Goal: Answer question/provide support

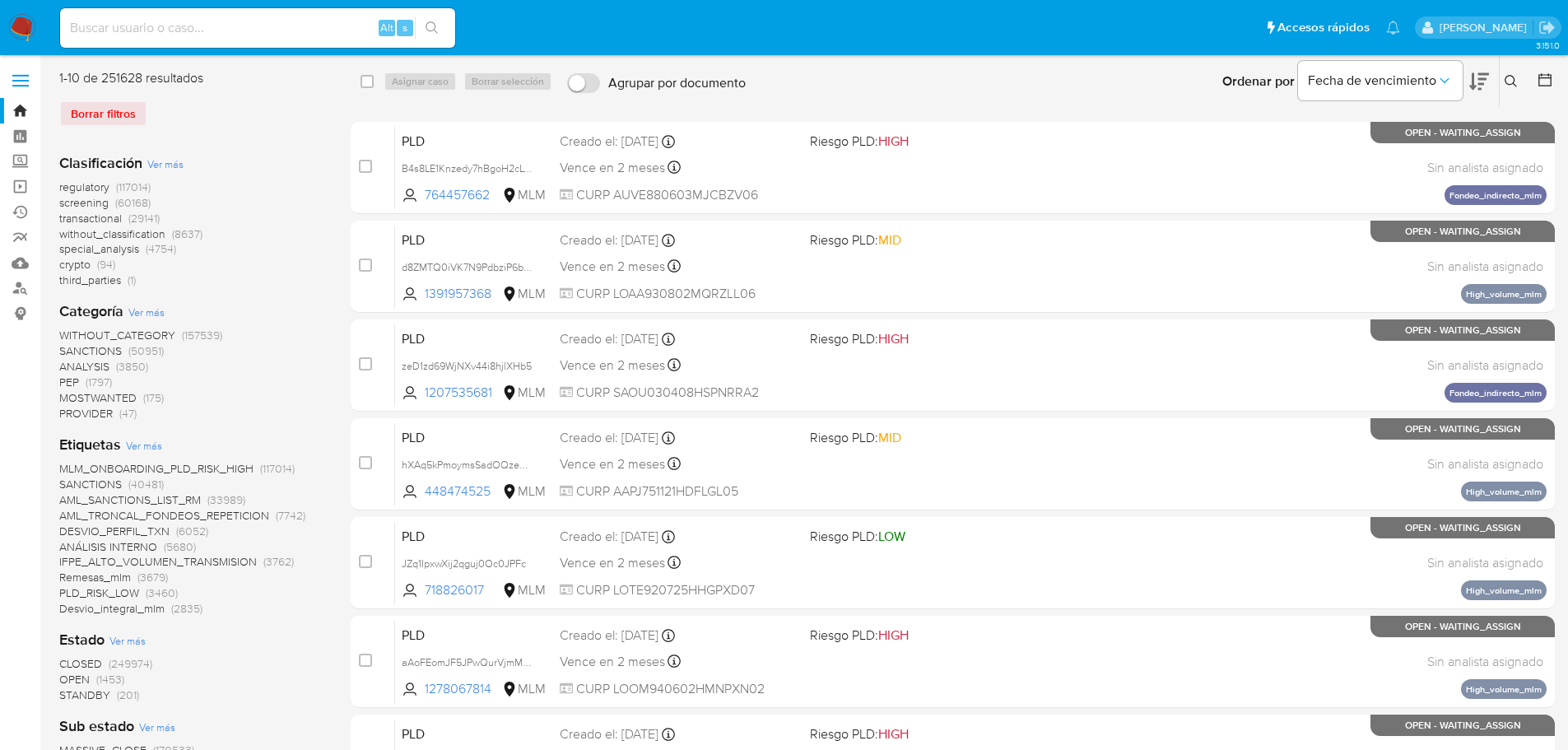
click at [268, 38] on input at bounding box center [257, 28] width 395 height 21
paste input "AlcbjkwicKLHO8JmRSgehbqh"
type input "AlcbjkwicKLHO8JmRSgehbqh"
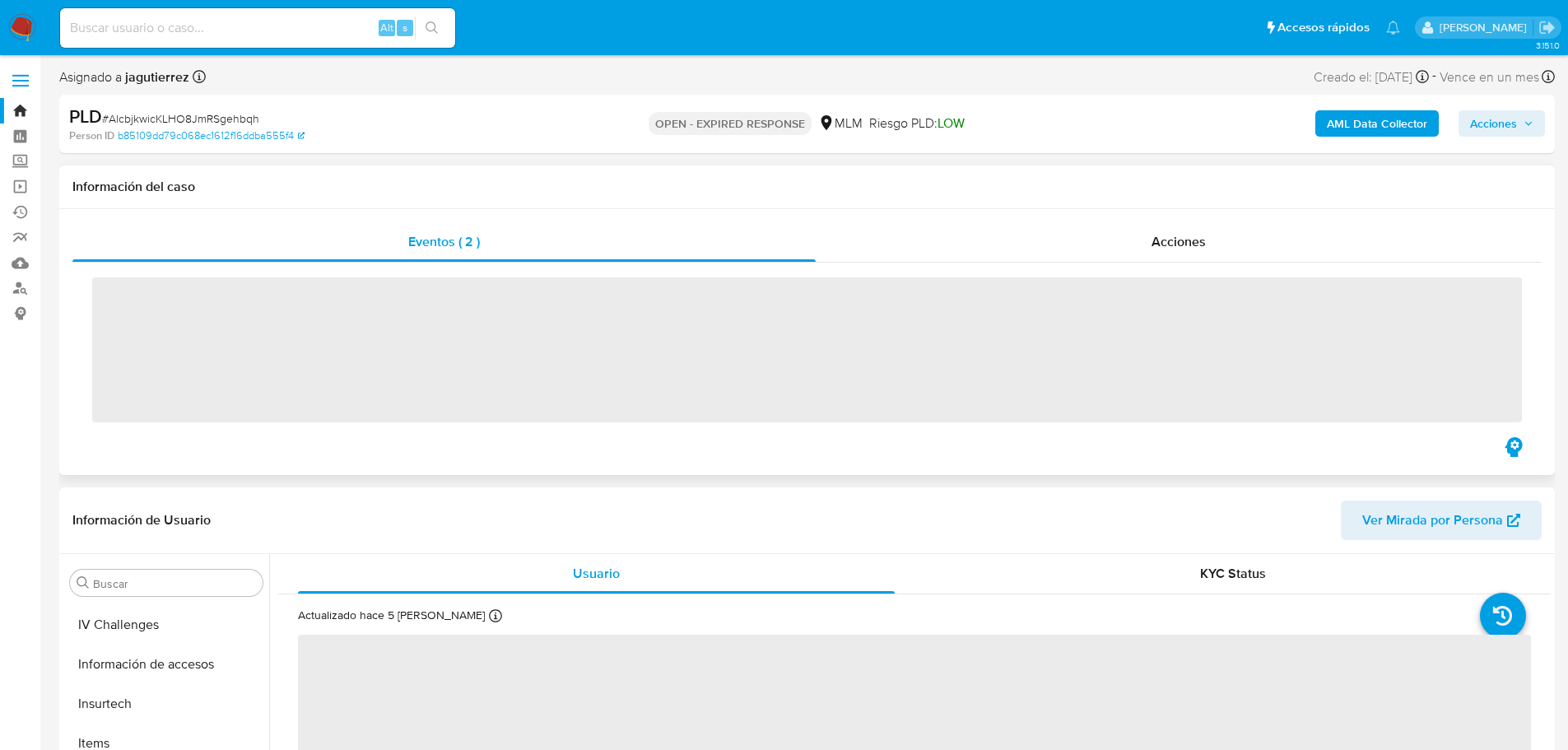
scroll to position [656, 0]
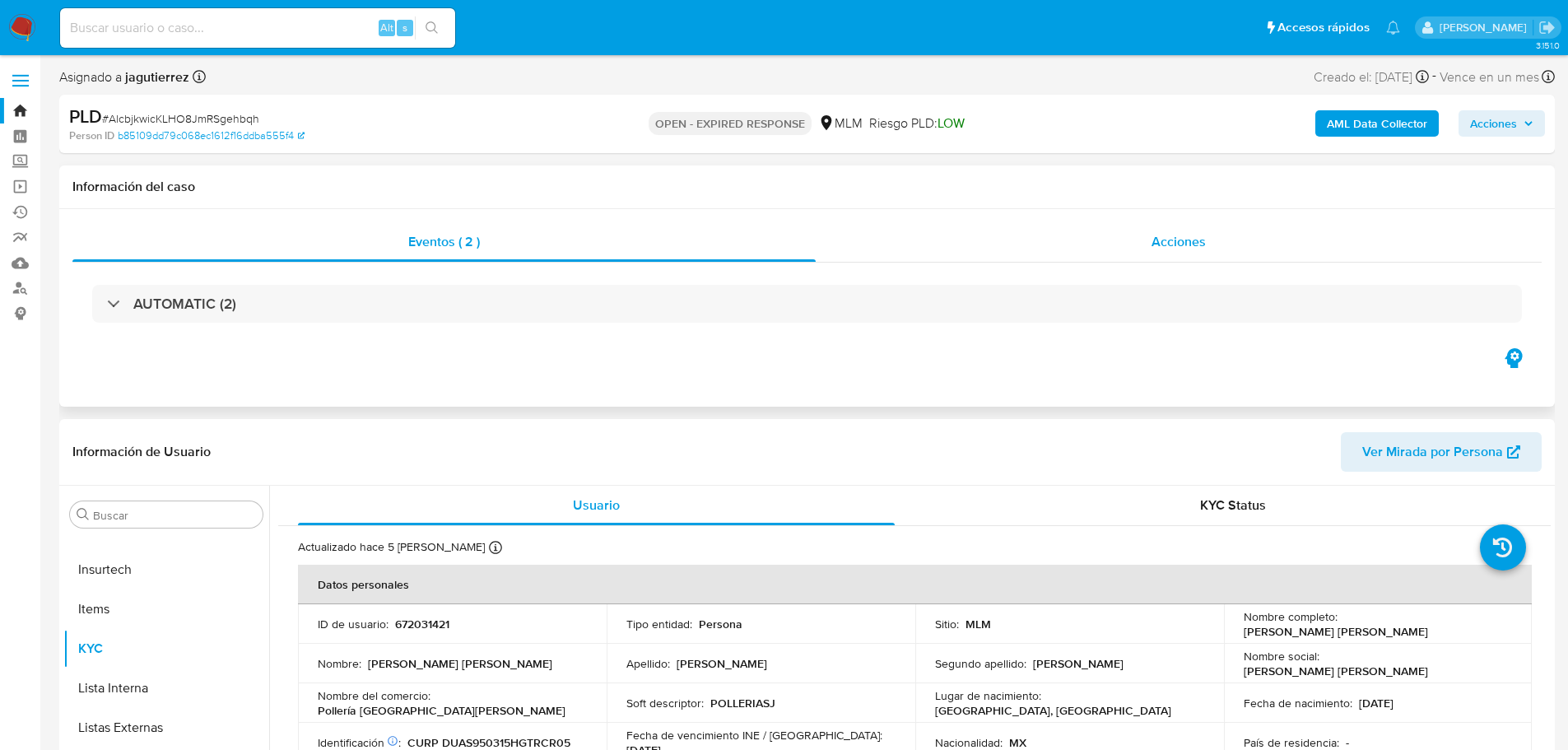
drag, startPoint x: 1154, startPoint y: 247, endPoint x: 1157, endPoint y: 261, distance: 14.3
click at [1154, 248] on span "Acciones" at bounding box center [1178, 241] width 54 height 19
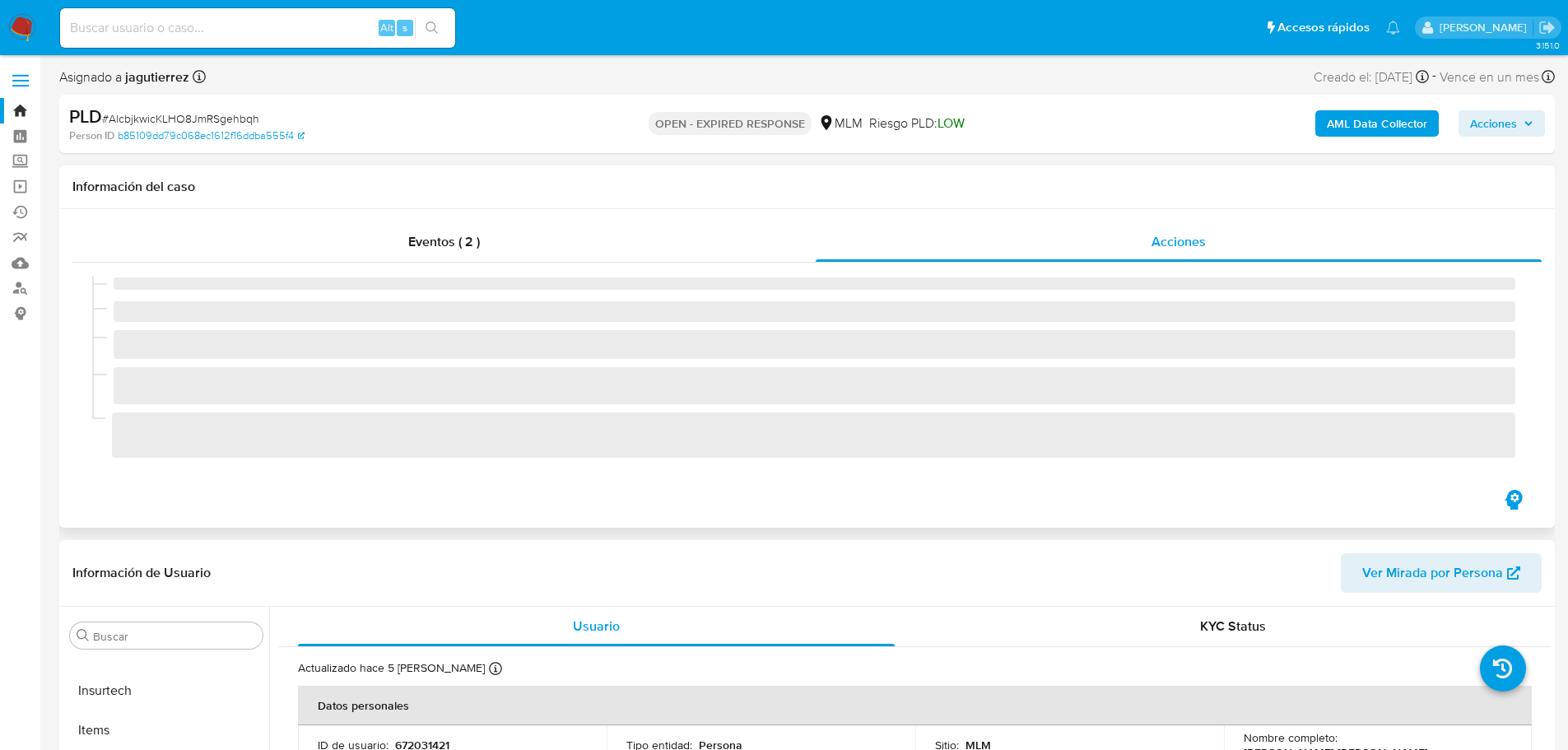
select select "10"
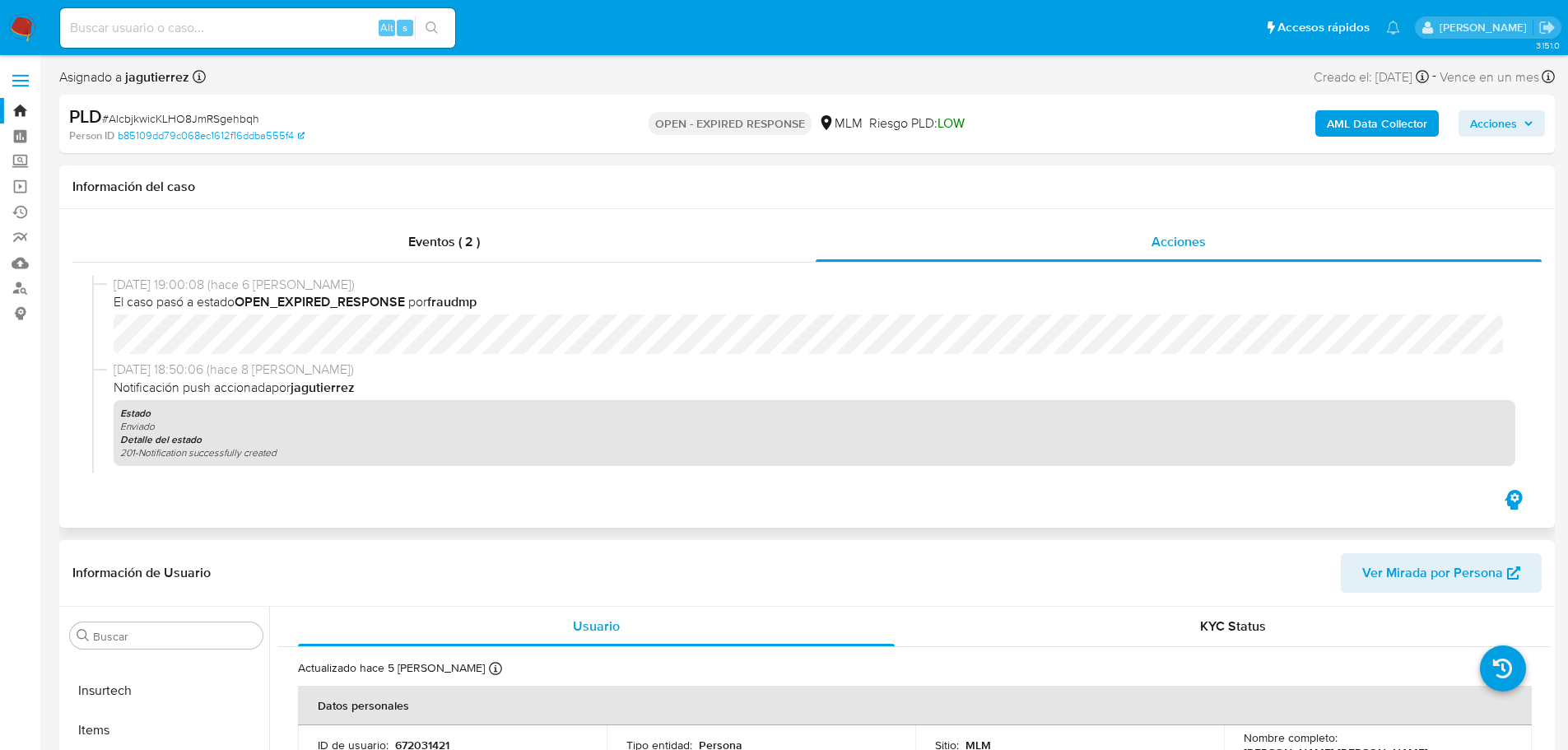
click at [246, 45] on div "Alt s" at bounding box center [257, 28] width 395 height 39
click at [254, 33] on input at bounding box center [257, 28] width 395 height 21
paste input "hSmyS2YZEQeiweC7KGmmsSF8"
type input "hSmyS2YZEQeiweC7KGmmsSF8"
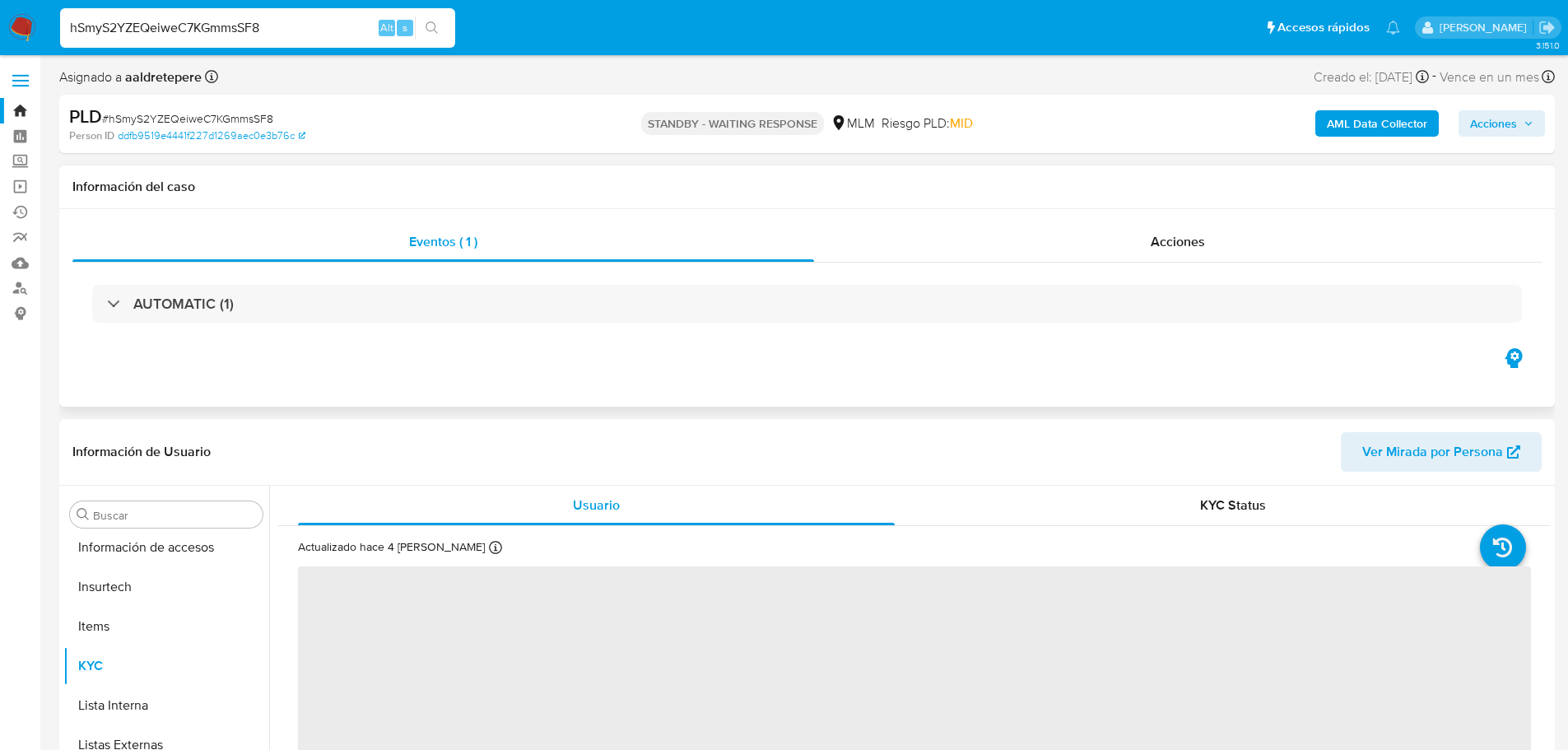
scroll to position [656, 0]
click at [1087, 255] on div "Acciones" at bounding box center [1177, 242] width 727 height 39
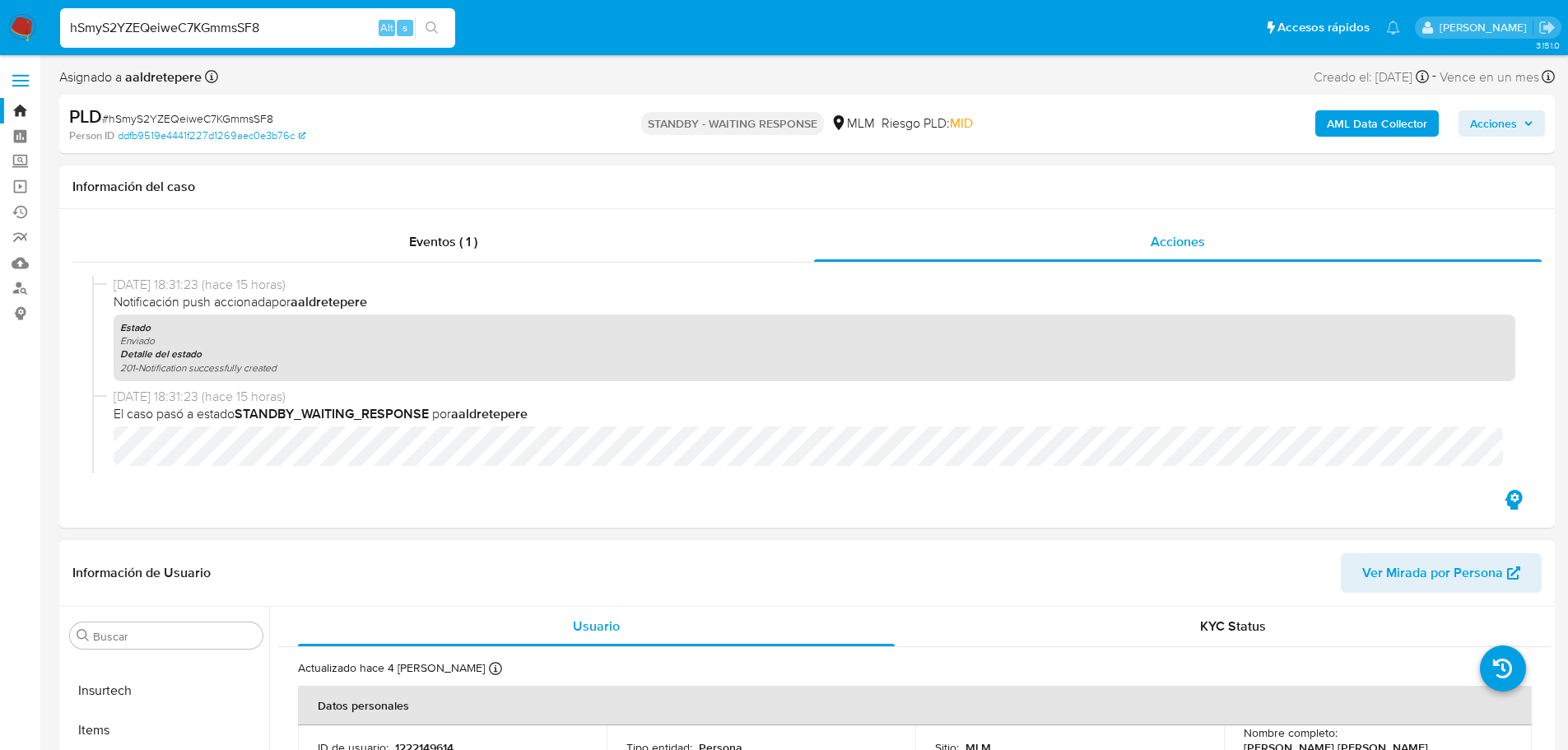
select select "10"
